Goal: Transaction & Acquisition: Purchase product/service

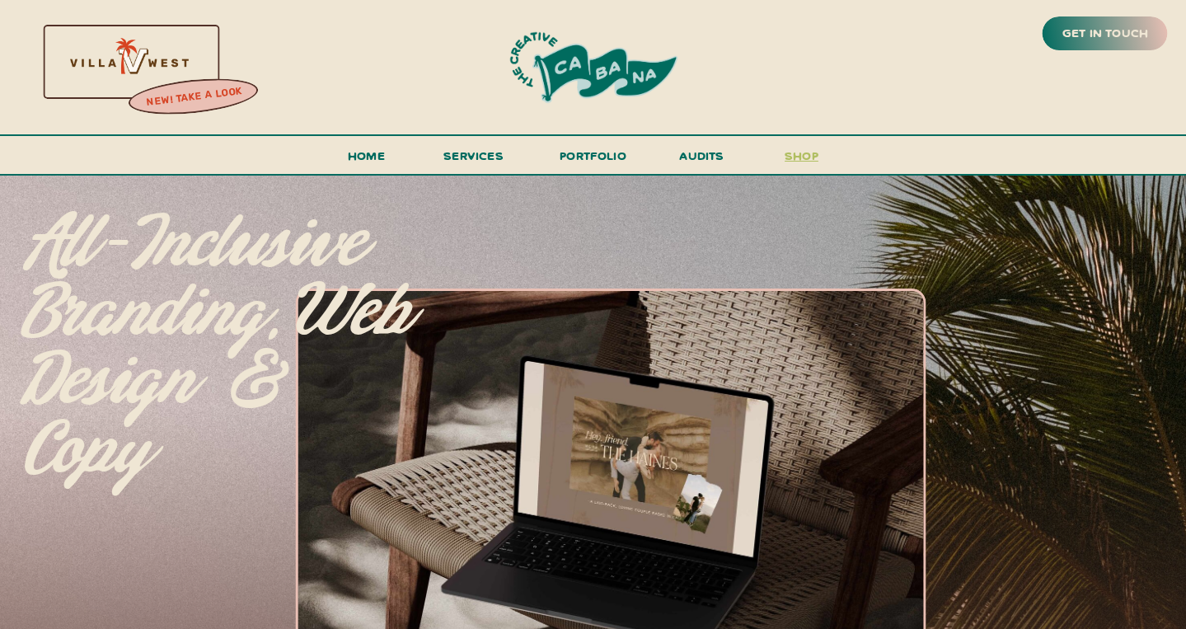
click at [791, 158] on h3 "shop" at bounding box center [801, 159] width 79 height 29
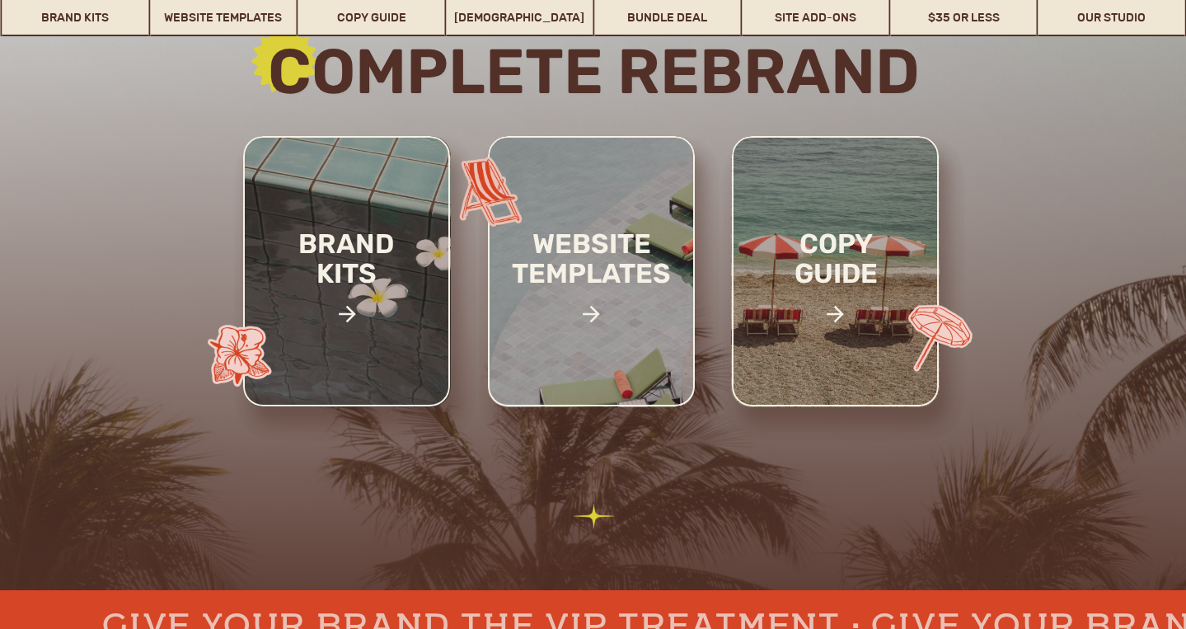
scroll to position [239, 0]
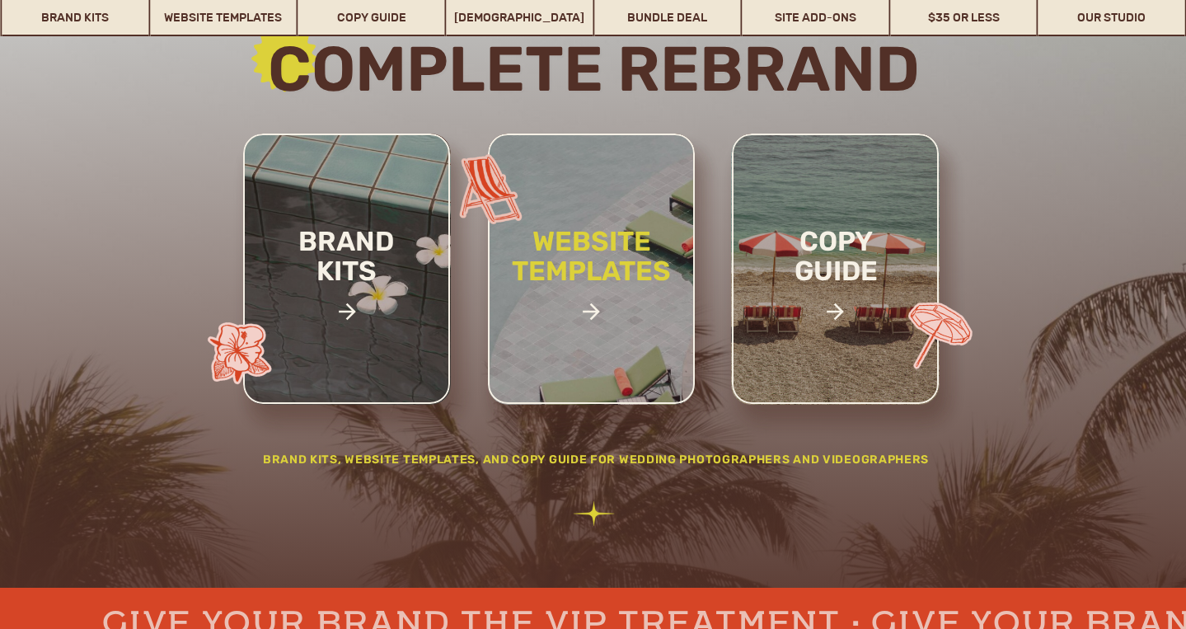
click at [603, 252] on h2 "website templates" at bounding box center [592, 274] width 216 height 95
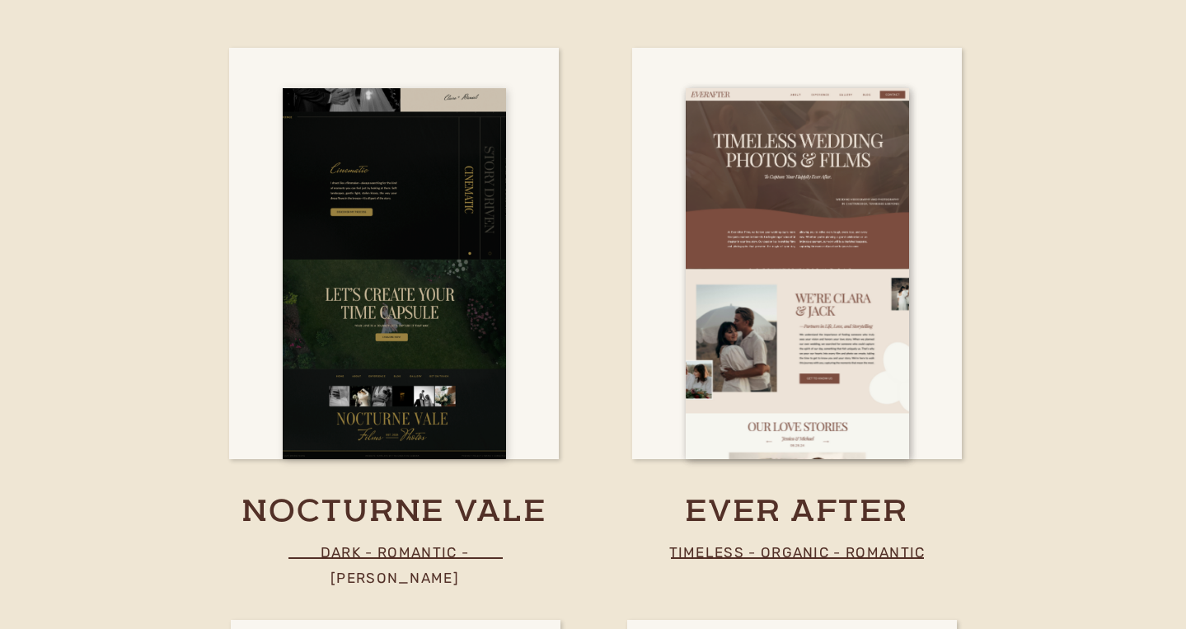
scroll to position [5992, 0]
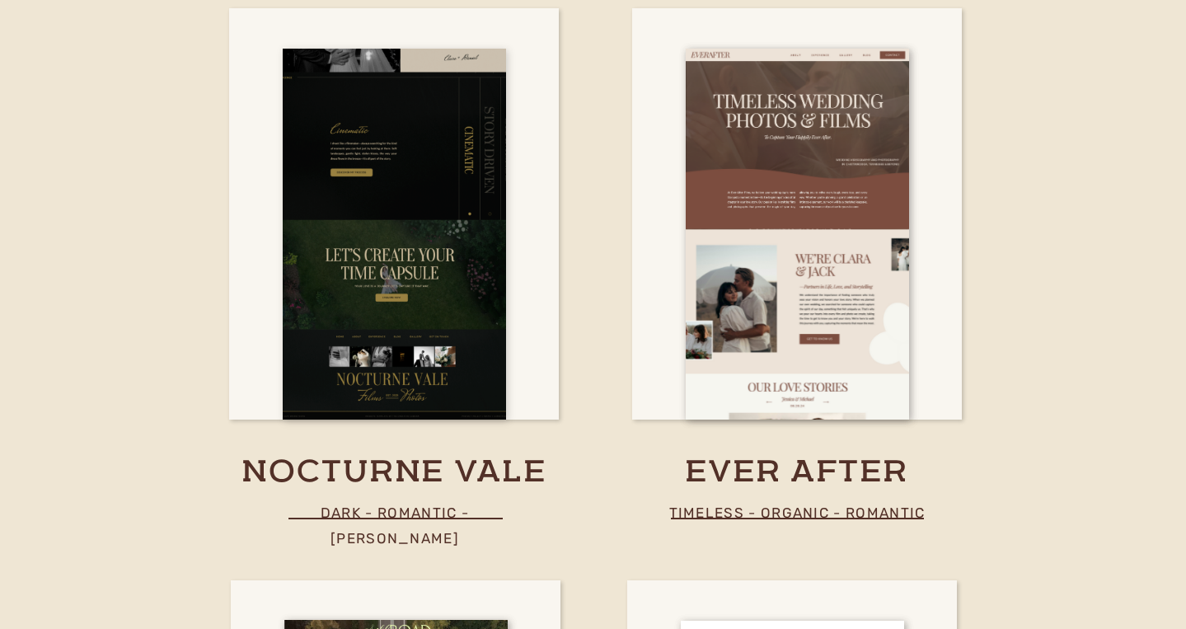
click at [395, 334] on div at bounding box center [394, 234] width 223 height 371
